Goal: Navigation & Orientation: Find specific page/section

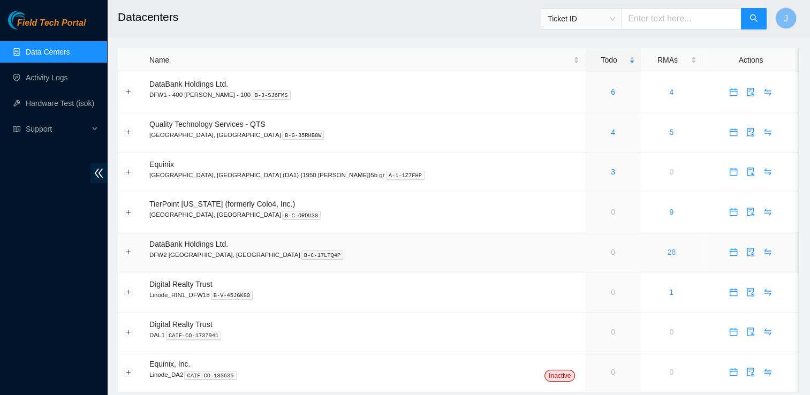
click at [667, 249] on link "28" at bounding box center [671, 252] width 9 height 9
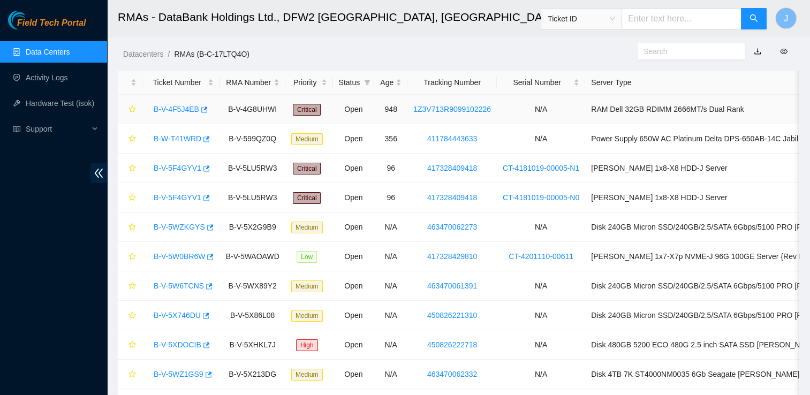
click at [180, 108] on link "B-V-4F5J4EB" at bounding box center [176, 109] width 45 height 9
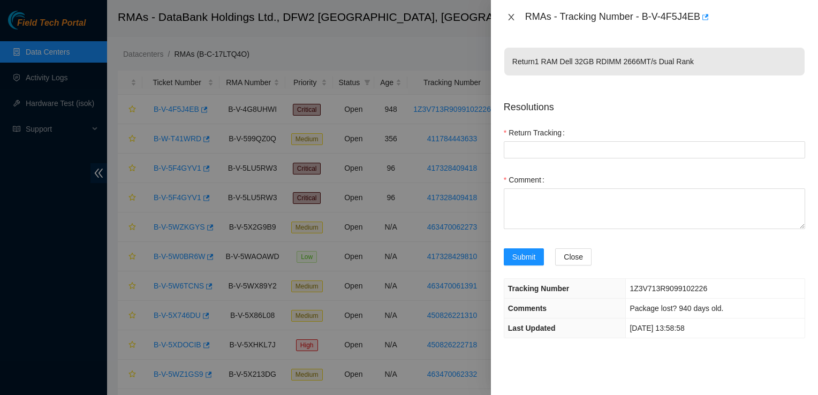
click at [507, 14] on icon "close" at bounding box center [511, 17] width 9 height 9
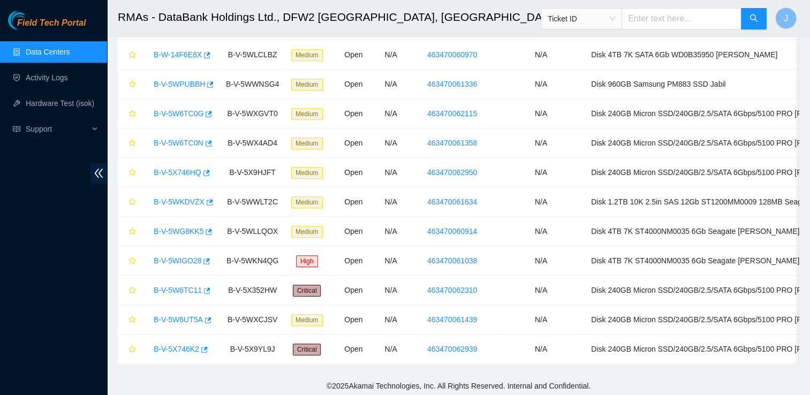
scroll to position [587, 0]
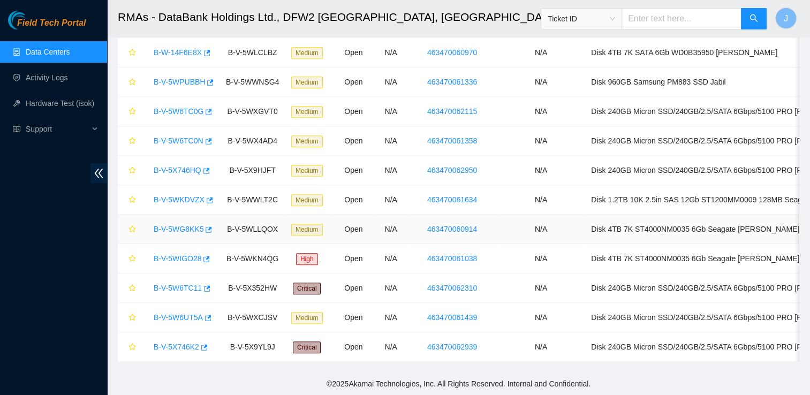
click at [178, 226] on link "B-V-5WG8KK5" at bounding box center [179, 229] width 50 height 9
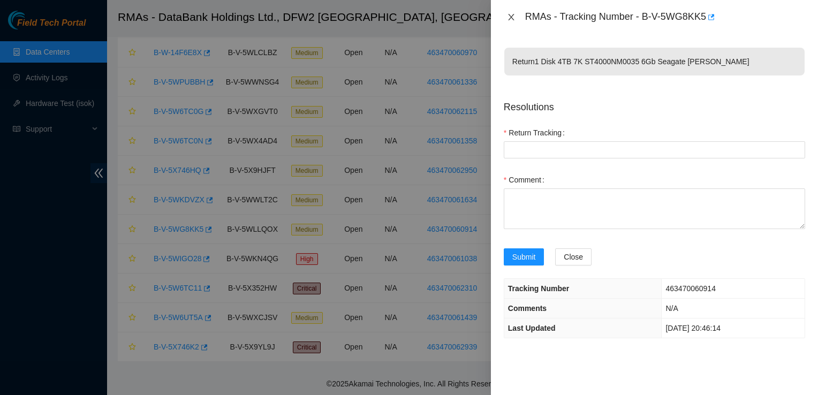
click at [513, 20] on icon "close" at bounding box center [511, 17] width 6 height 6
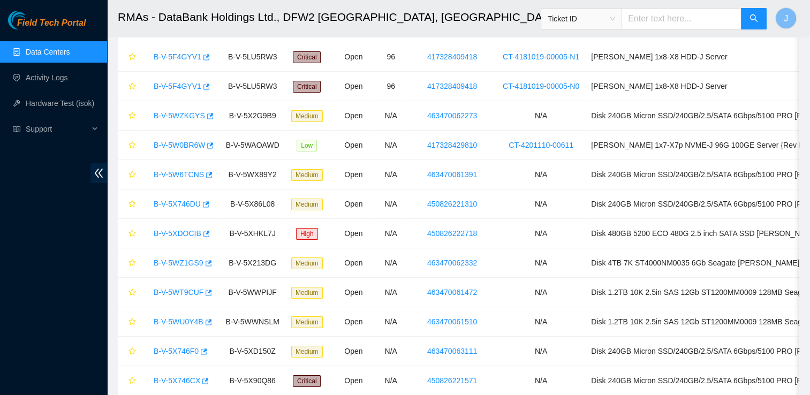
scroll to position [0, 0]
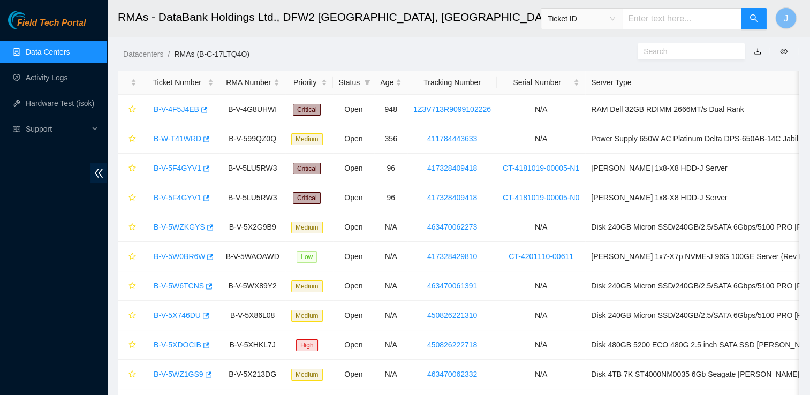
click at [45, 55] on link "Data Centers" at bounding box center [48, 52] width 44 height 9
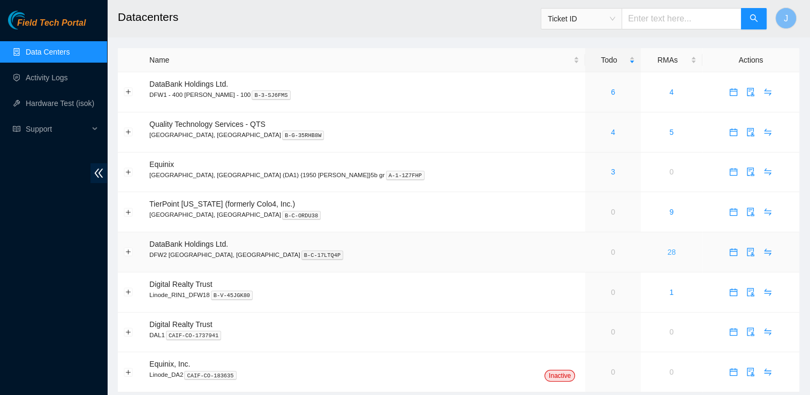
click at [667, 253] on link "28" at bounding box center [671, 252] width 9 height 9
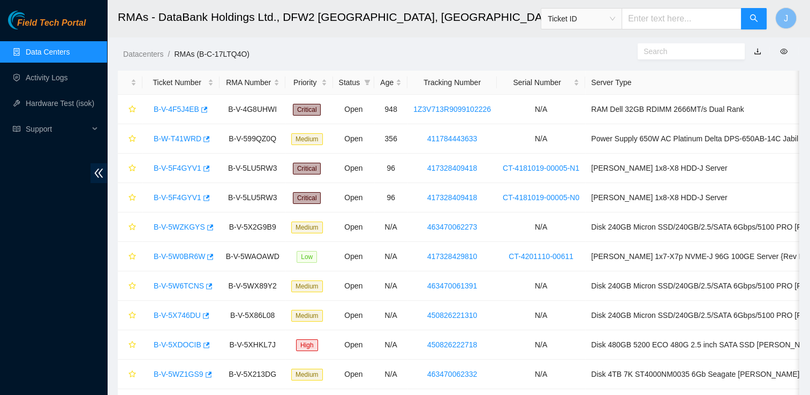
click at [36, 51] on link "Data Centers" at bounding box center [48, 52] width 44 height 9
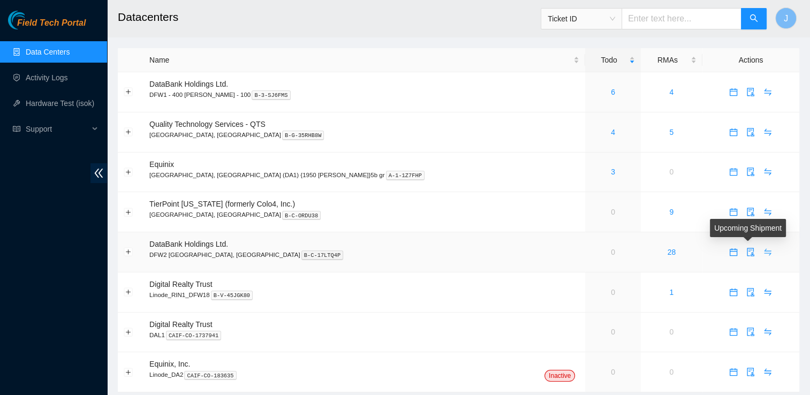
click at [763, 253] on icon "swap" at bounding box center [767, 252] width 9 height 9
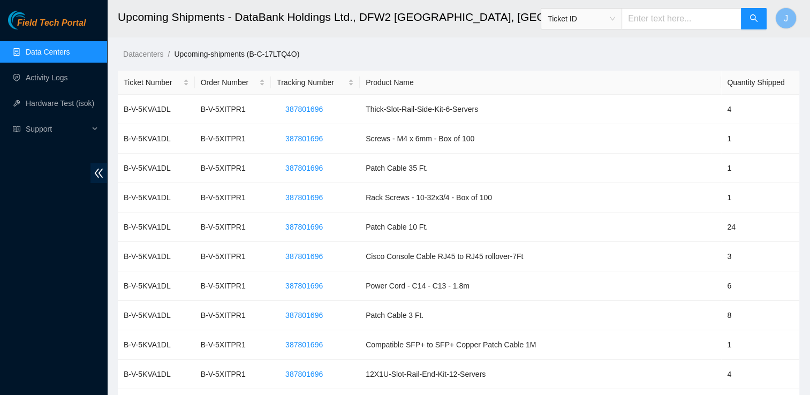
click at [39, 48] on link "Data Centers" at bounding box center [48, 52] width 44 height 9
